Goal: Task Accomplishment & Management: Use online tool/utility

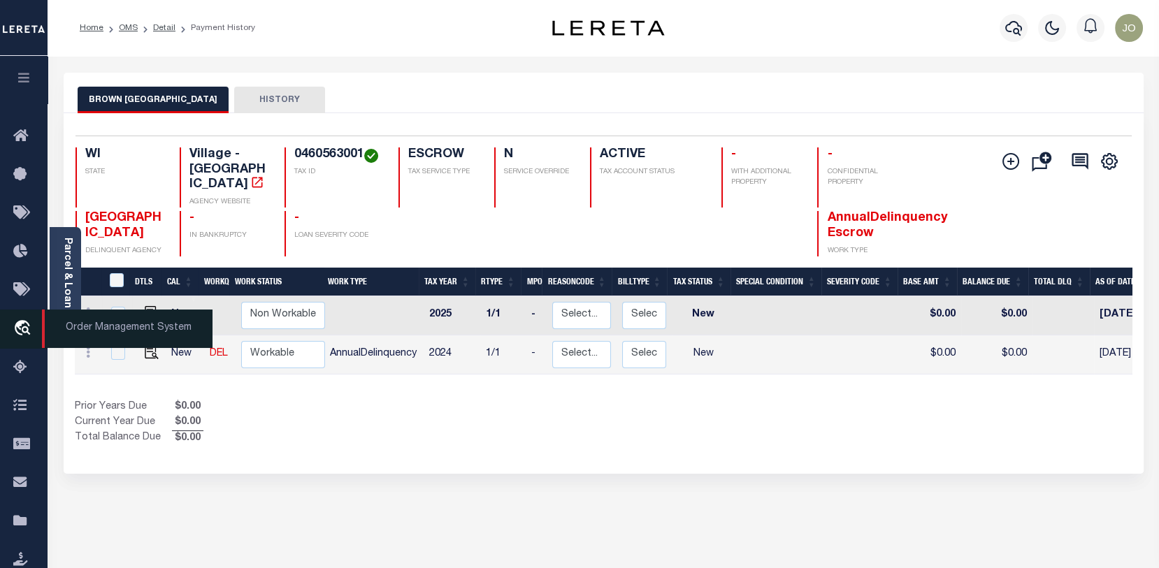
click at [20, 324] on icon "travel_explore" at bounding box center [24, 329] width 22 height 18
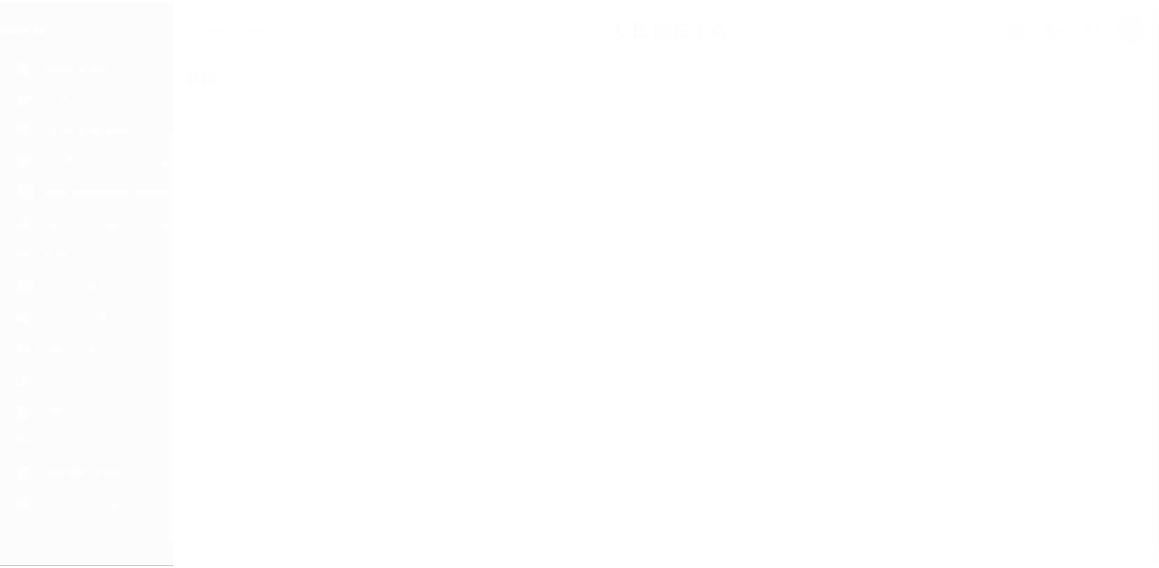
scroll to position [101, 0]
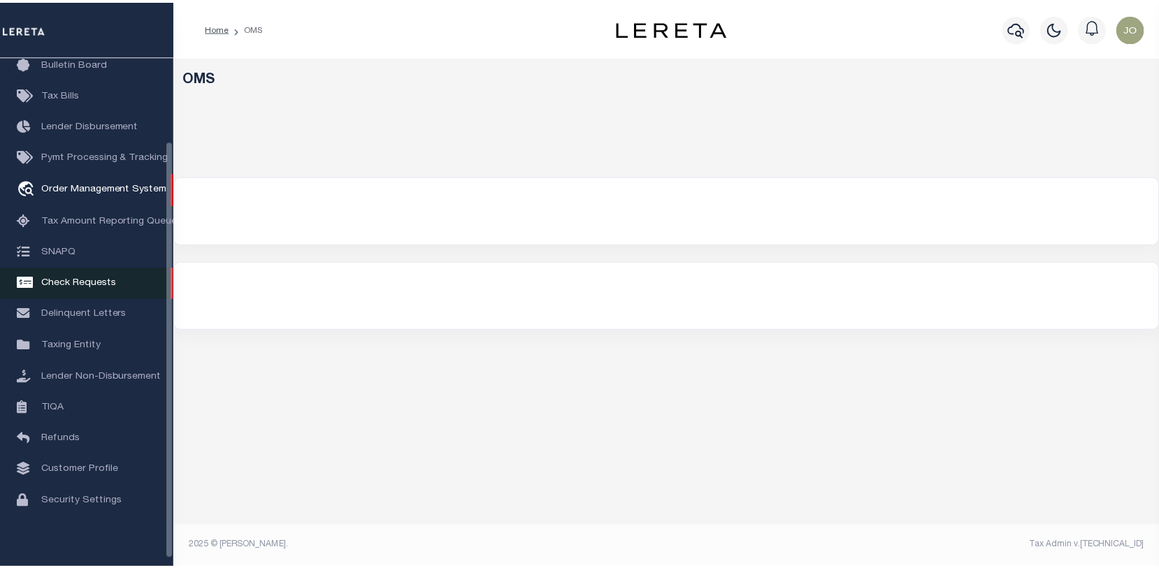
select select "200"
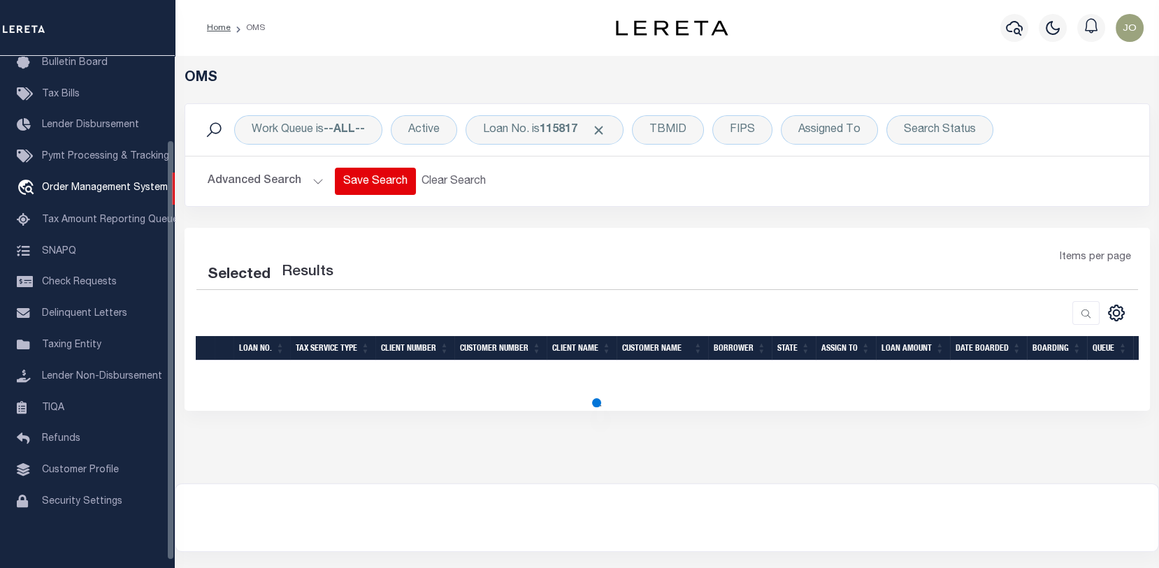
select select "200"
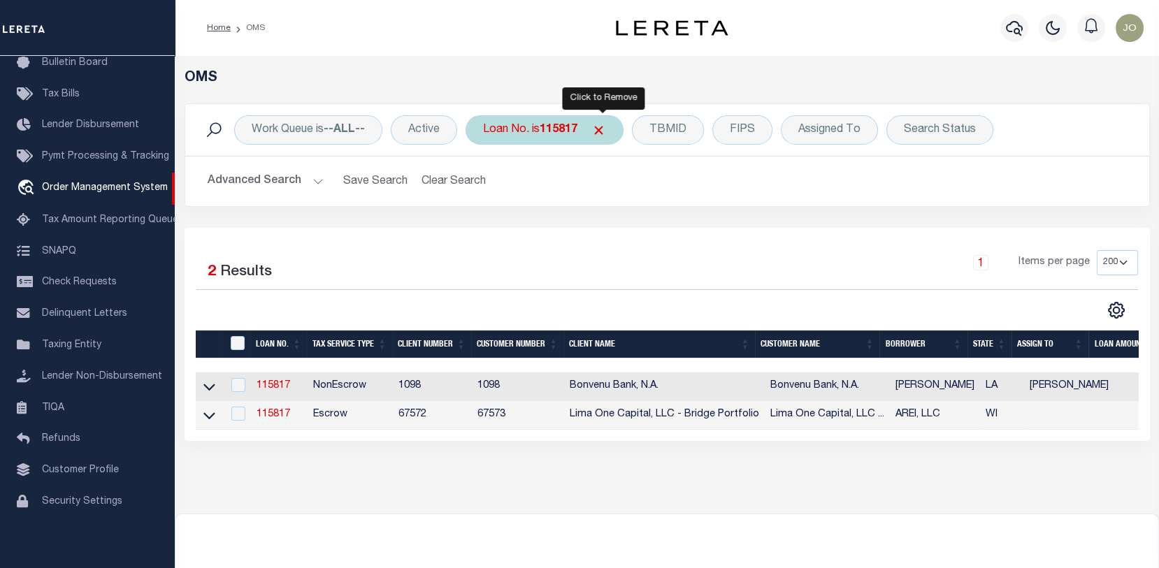
click at [603, 127] on span "Click to Remove" at bounding box center [598, 130] width 15 height 15
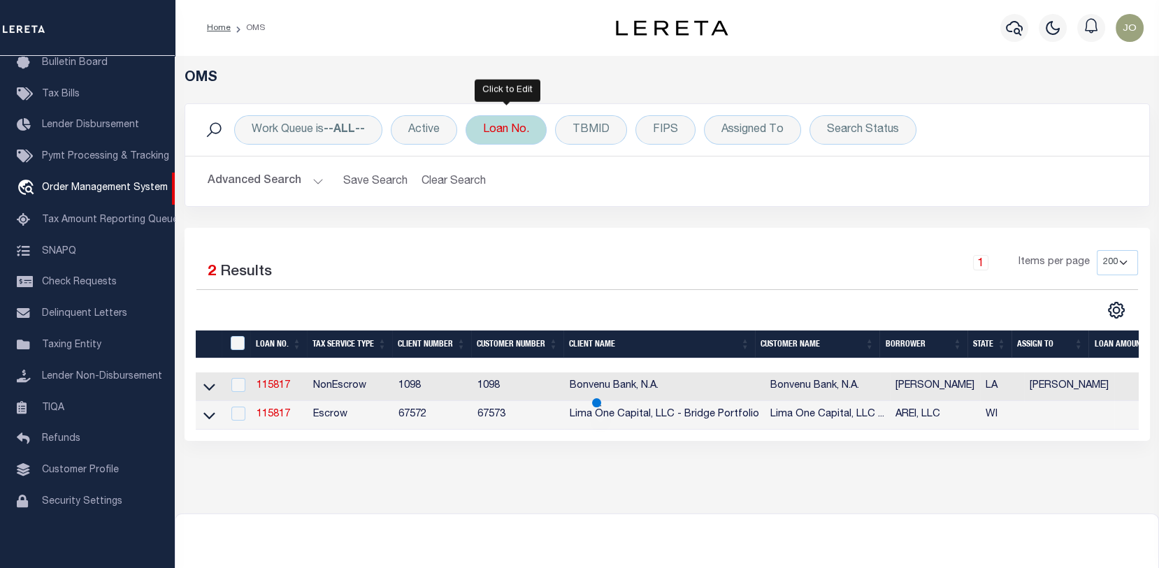
click at [511, 130] on div "Loan No." at bounding box center [506, 129] width 81 height 29
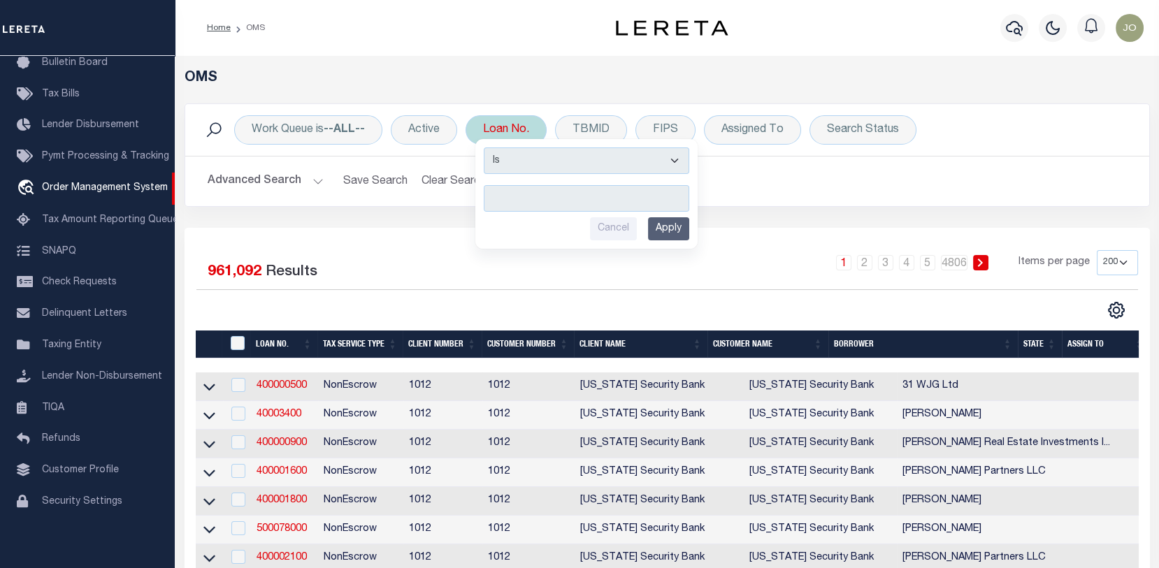
click at [496, 194] on input "text" at bounding box center [587, 198] width 206 height 27
type input "10020485"
click at [676, 226] on input "Apply" at bounding box center [668, 228] width 41 height 23
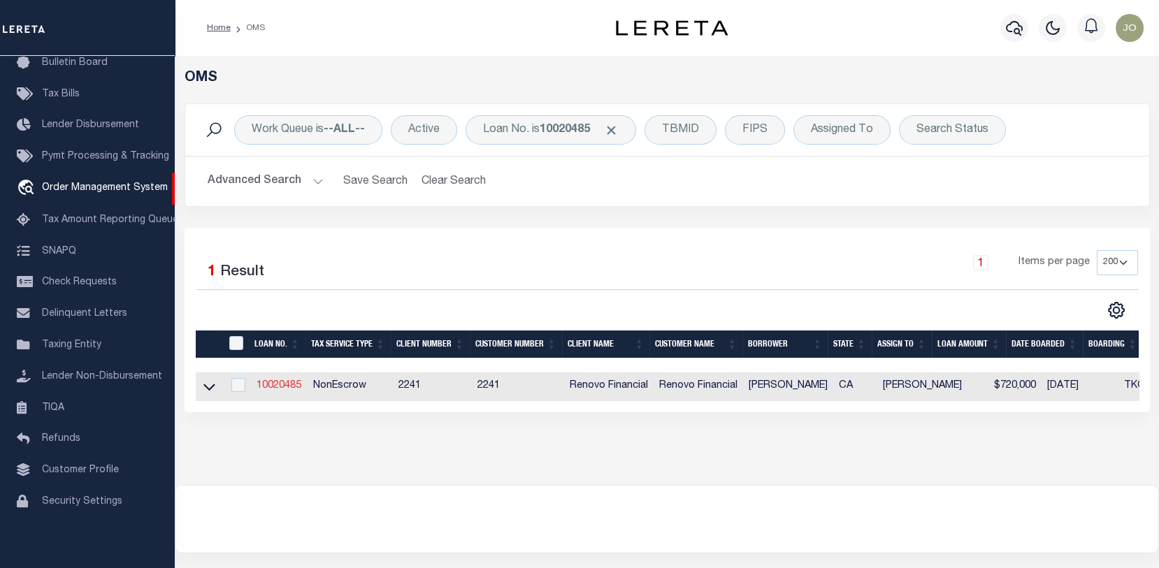
click at [279, 382] on link "10020485" at bounding box center [279, 386] width 45 height 10
type input "10020485"
type input "[PERSON_NAME]"
select select
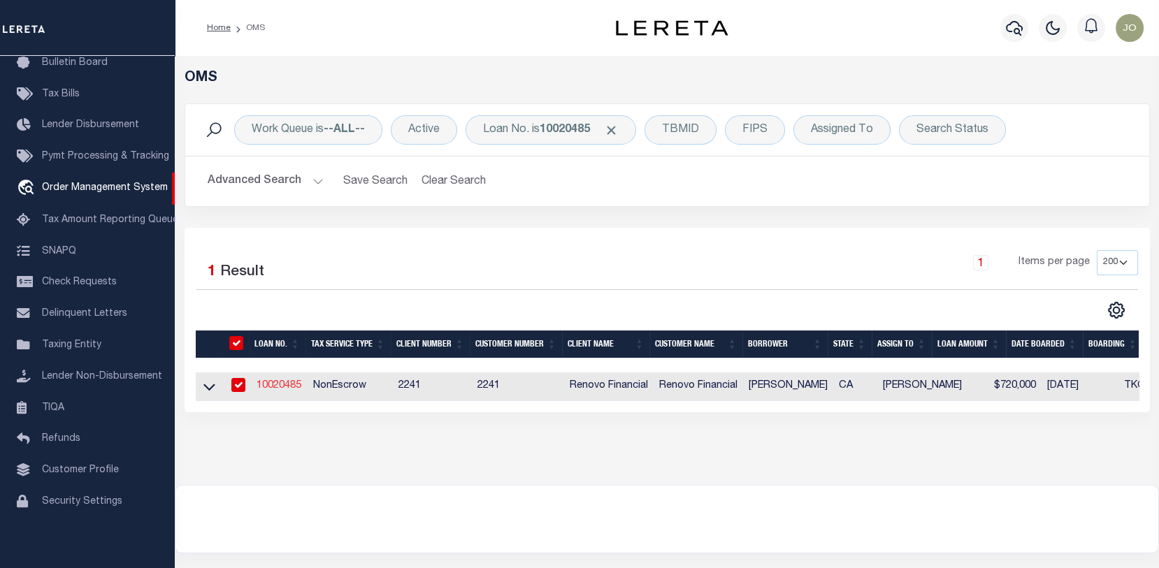
type input "[STREET_ADDRESS]"
type input "[GEOGRAPHIC_DATA] 79928"
select select "10"
select select "NonEscrow"
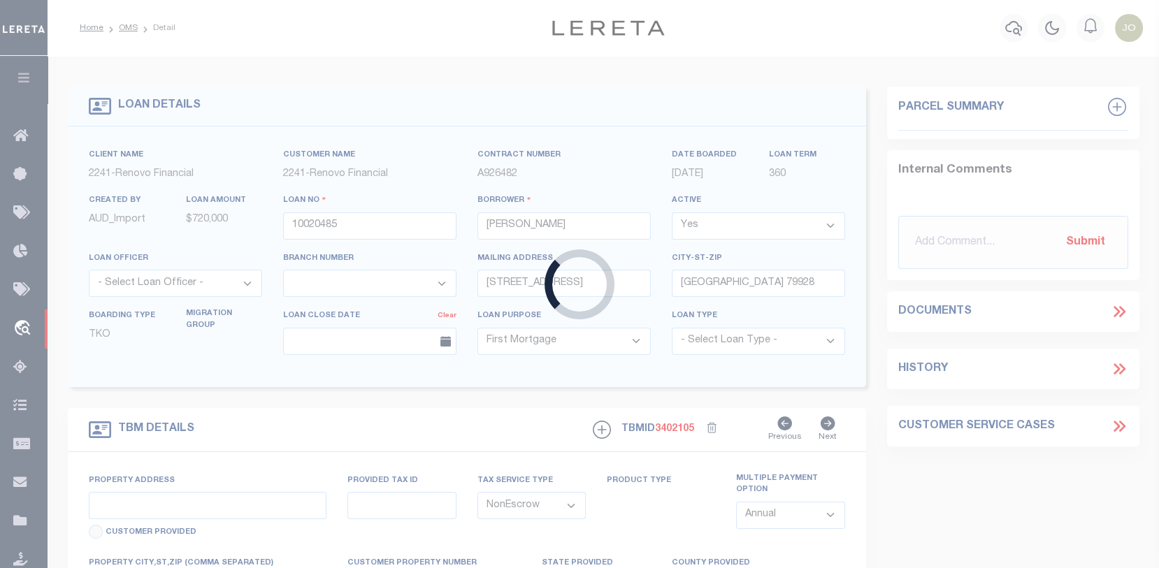
type input "[STREET_ADDRESS]"
type input "64419152"
select select
type input "[GEOGRAPHIC_DATA]"
type input "a0kUS000007eEhm"
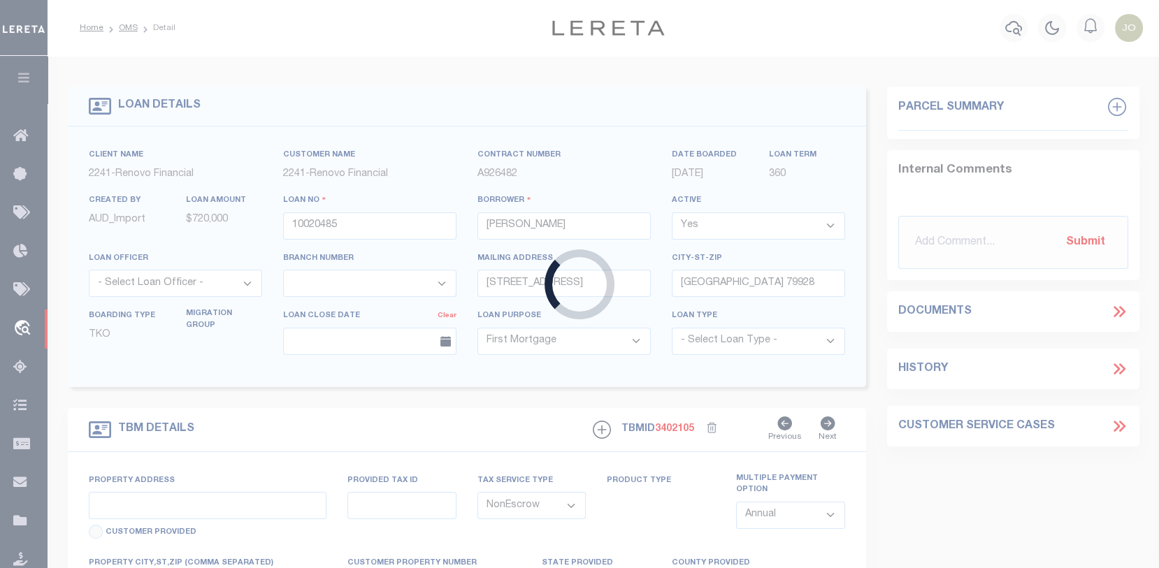
type input "CA"
type textarea "Liability Limited to Customer Provided Parcel"
select select "25067"
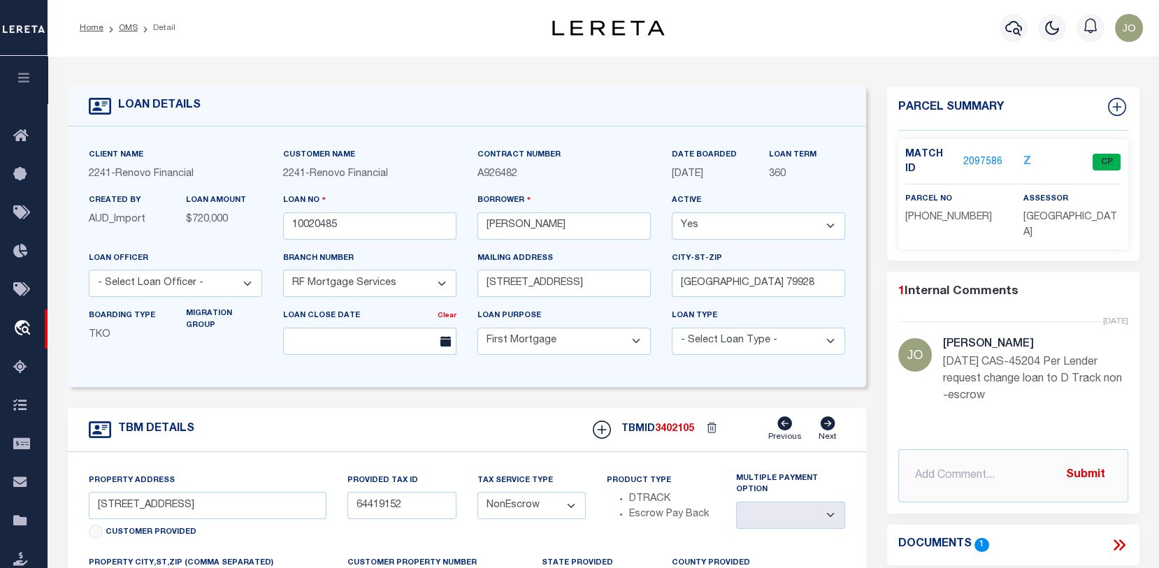
click at [980, 158] on link "2097586" at bounding box center [982, 162] width 39 height 15
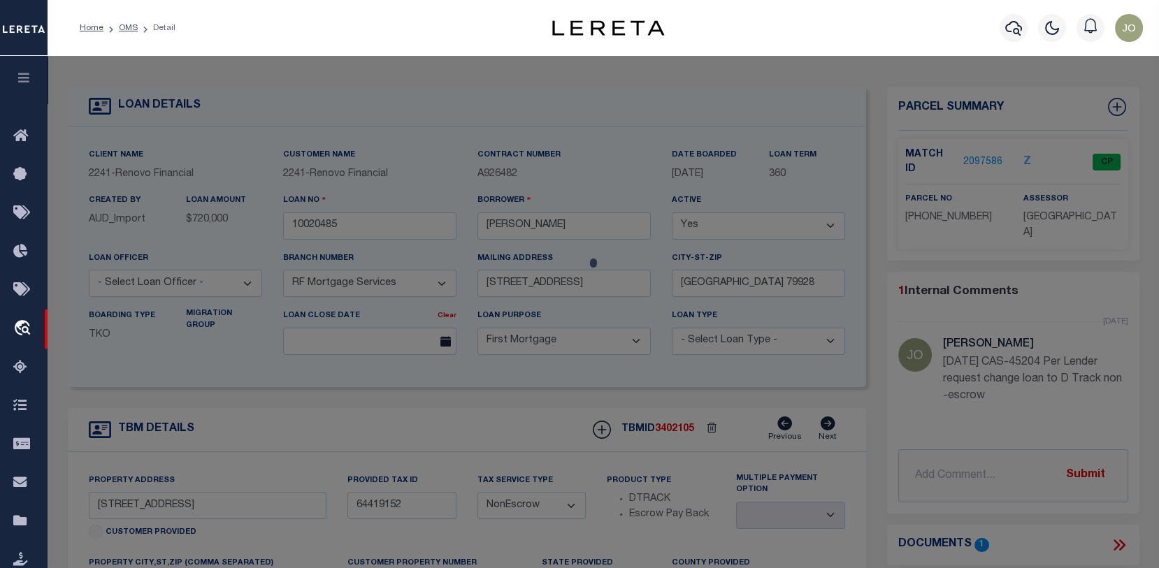
checkbox input "false"
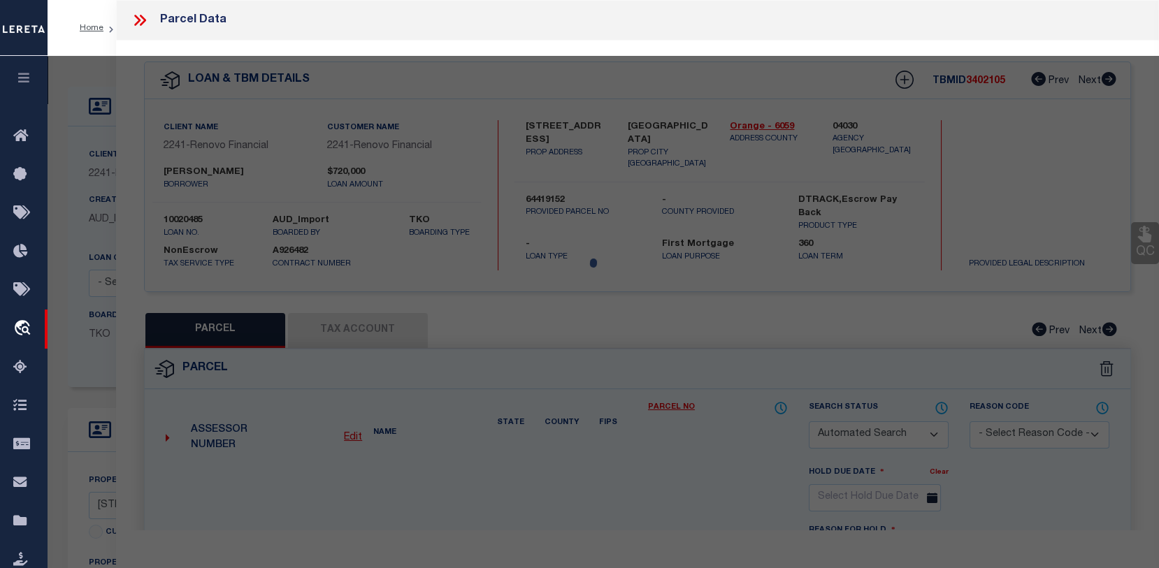
select select "CP"
type input "EICHLER, BRIAN & JAIME"
select select "AGW"
select select
type input "1136 CATALINA"
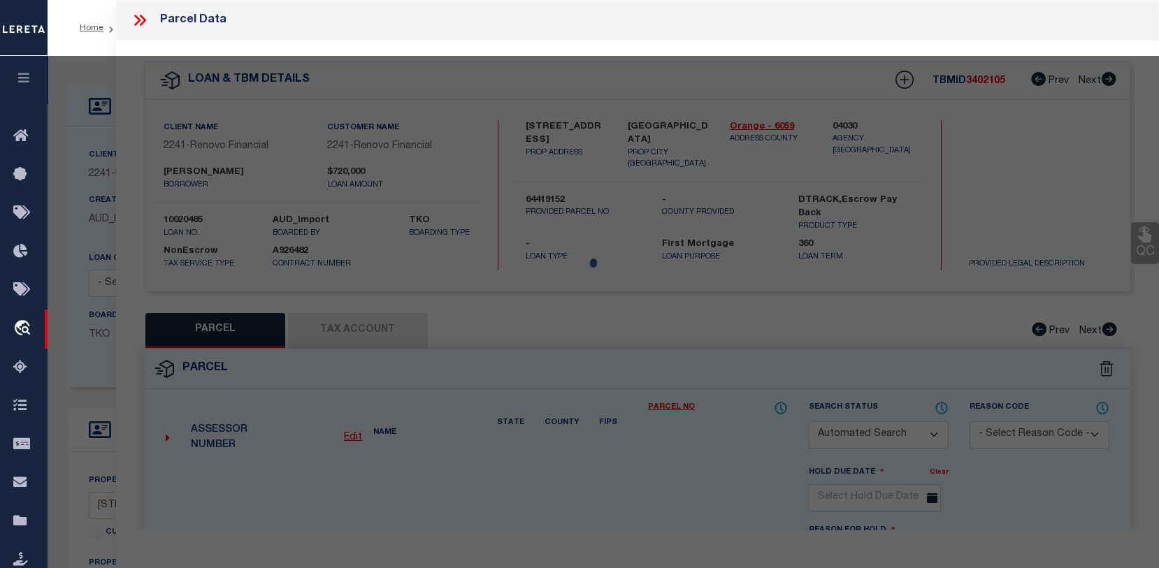
checkbox input "false"
type input "LAGUNA BEACH CA 92651-2952"
type textarea "N TR 99 BLK LOT 1 TR 99 LOT 1 SELY 30 FT NWLY 120 FT"
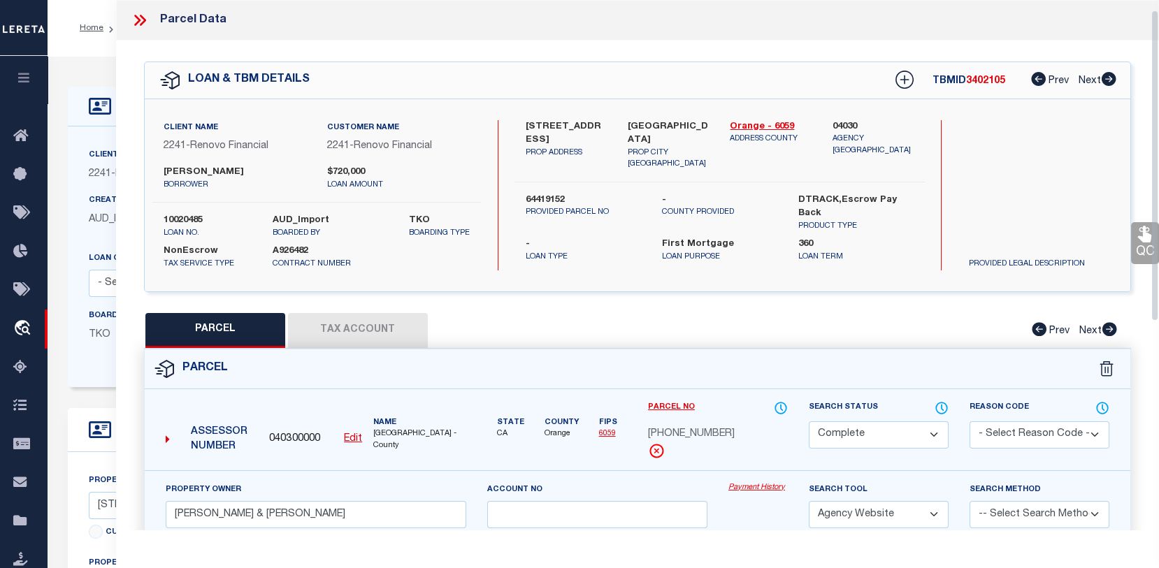
scroll to position [140, 0]
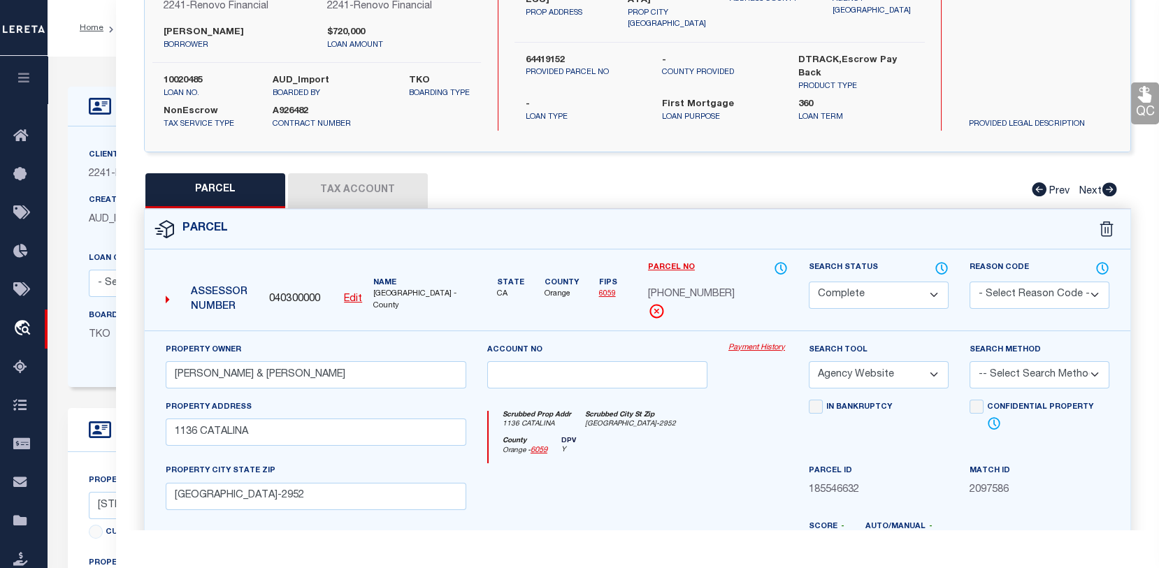
click at [761, 354] on link "Payment History" at bounding box center [757, 349] width 59 height 12
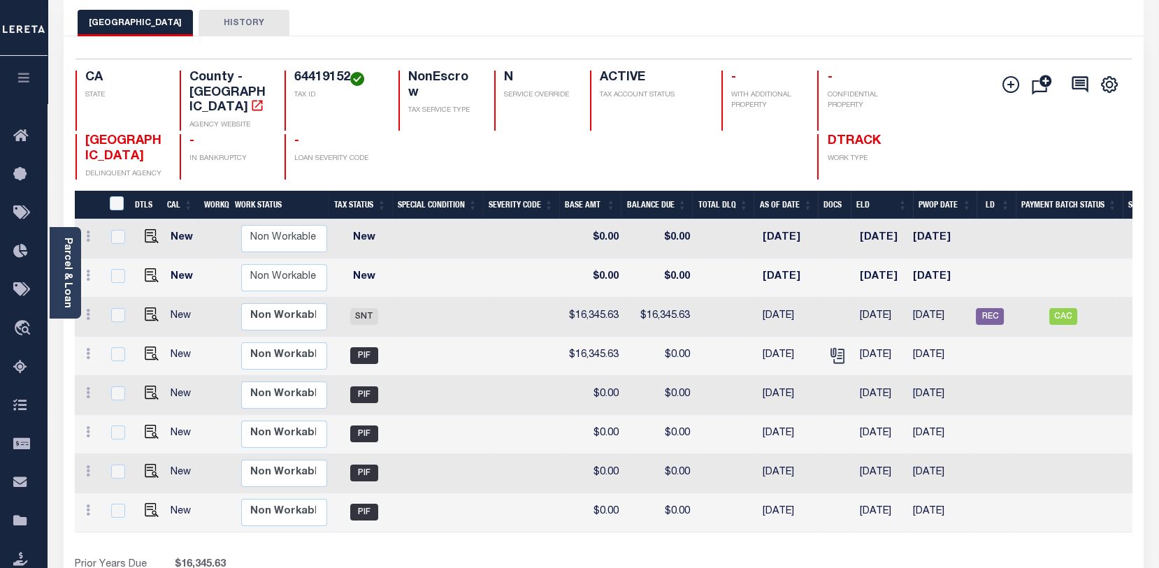
scroll to position [0, 231]
